Goal: Information Seeking & Learning: Find specific fact

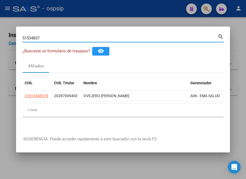
click at [4, 41] on div "51534837 Buscar (apellido, dni, cuil, nro traspaso, cuit, obra social) search ¿…" at bounding box center [123, 89] width 246 height 179
type input "50530121"
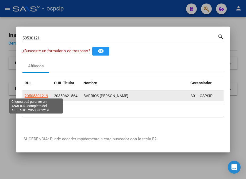
click at [38, 94] on span "20505301219" at bounding box center [37, 95] width 24 height 4
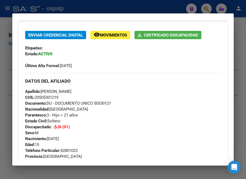
scroll to position [122, 0]
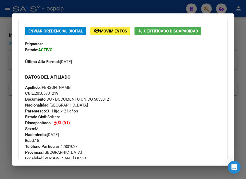
drag, startPoint x: 95, startPoint y: 97, endPoint x: 116, endPoint y: 102, distance: 22.2
click at [116, 102] on div "Apellido: [PERSON_NAME]: 20505301219 Documento: DU - DOCUMENTO UNICO 50530121 N…" at bounding box center [123, 113] width 196 height 59
copy span "50530121"
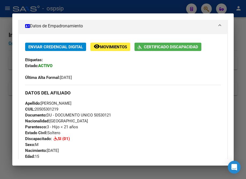
scroll to position [97, 0]
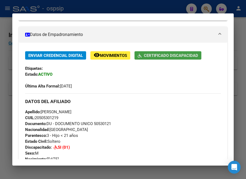
click at [169, 53] on span "Certificado Discapacidad" at bounding box center [171, 55] width 54 height 5
click at [87, 8] on div at bounding box center [123, 89] width 246 height 179
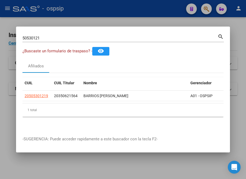
drag, startPoint x: 48, startPoint y: 33, endPoint x: 16, endPoint y: 42, distance: 33.3
click at [16, 42] on mat-dialog-content "50530121 Buscar (apellido, dni, cuil, nro traspaso, cuit, obra social) search ¿…" at bounding box center [123, 81] width 214 height 96
drag, startPoint x: 44, startPoint y: 37, endPoint x: 8, endPoint y: 43, distance: 36.8
click at [8, 43] on div "50530121 Buscar (apellido, dni, cuil, nro traspaso, cuit, obra social) search ¿…" at bounding box center [123, 89] width 246 height 179
type input "48298077"
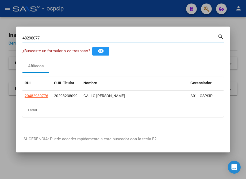
drag, startPoint x: 41, startPoint y: 34, endPoint x: 20, endPoint y: 35, distance: 21.4
click at [20, 35] on mat-dialog-content "48298077 Buscar (apellido, dni, cuil, nro traspaso, cuit, obra social) search ¿…" at bounding box center [123, 81] width 214 height 96
